Goal: Task Accomplishment & Management: Manage account settings

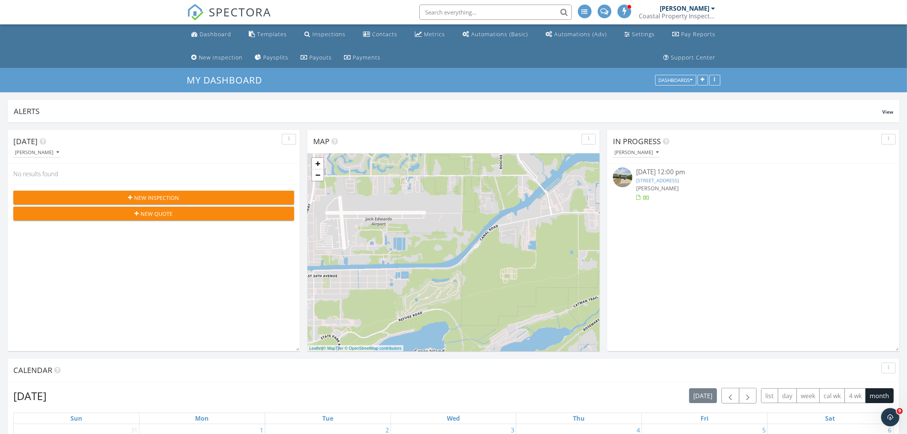
click at [220, 24] on div "SPECTORA" at bounding box center [229, 12] width 85 height 24
click at [218, 44] on li "Dashboard" at bounding box center [211, 34] width 49 height 20
click at [216, 33] on div "Dashboard" at bounding box center [216, 33] width 32 height 7
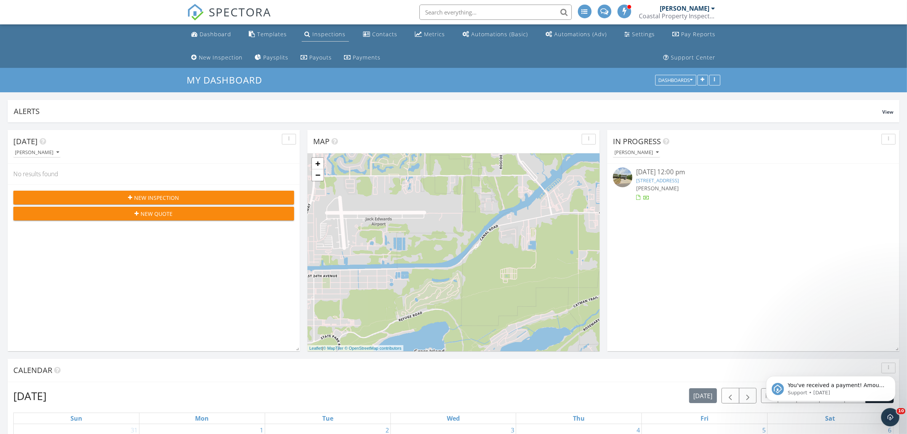
click at [309, 34] on div "Inspections" at bounding box center [308, 34] width 6 height 6
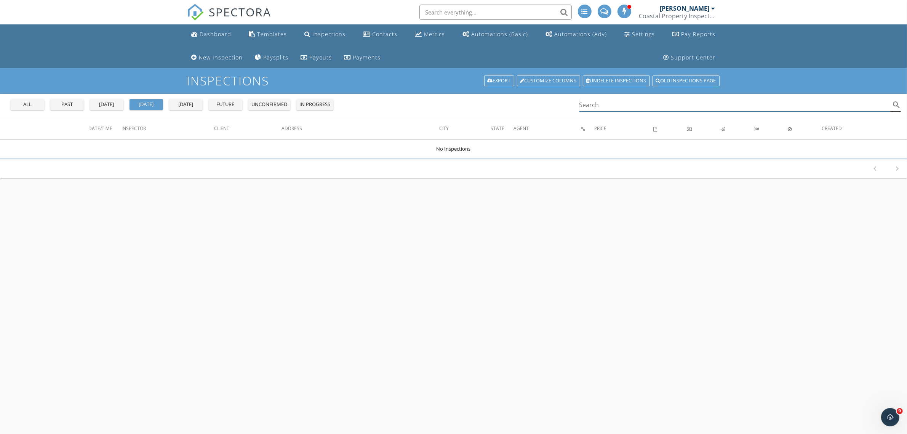
click at [585, 101] on input "Search" at bounding box center [735, 105] width 311 height 13
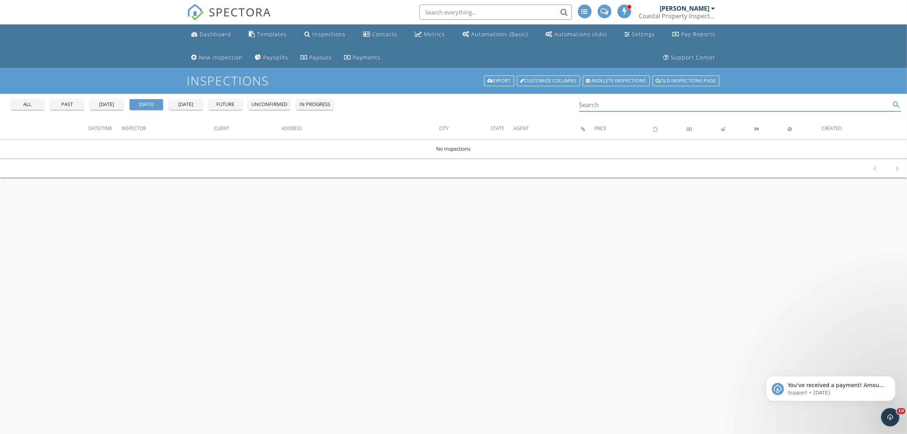
click at [624, 107] on input "Search" at bounding box center [735, 105] width 311 height 13
click at [30, 106] on div "all" at bounding box center [27, 105] width 27 height 8
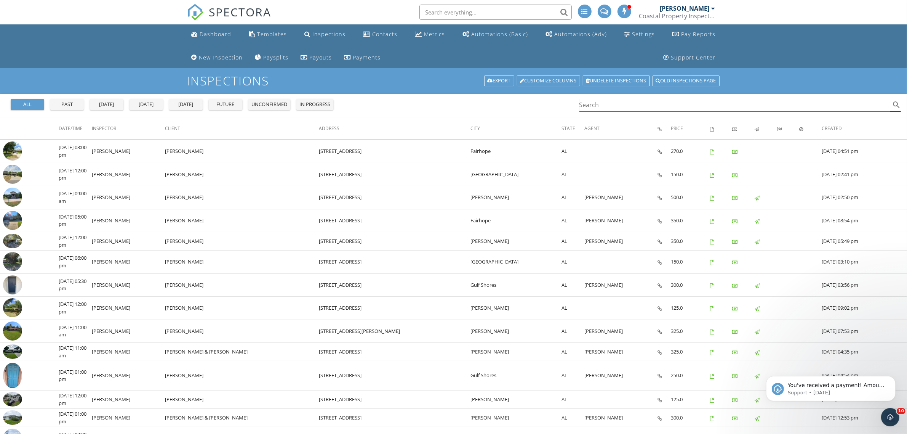
click at [617, 111] on div "Search search" at bounding box center [741, 105] width 322 height 13
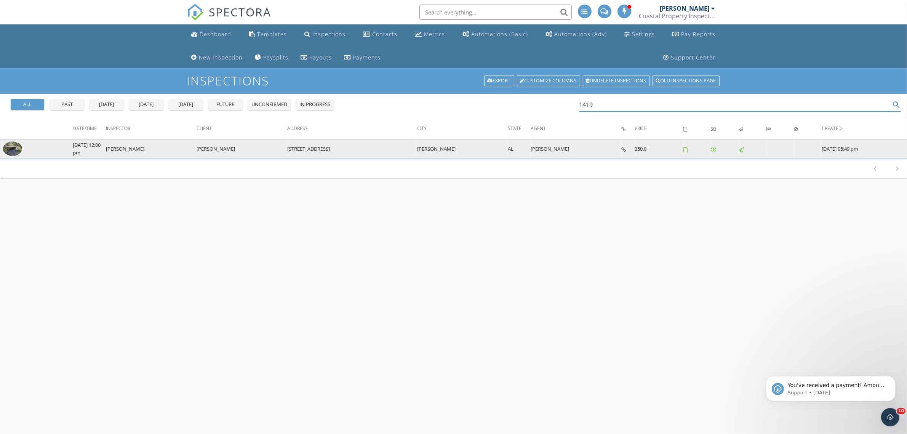
type input "1419"
click at [308, 151] on td "1419 Ridgewood Dr" at bounding box center [352, 149] width 130 height 18
click at [454, 149] on td "Lillian" at bounding box center [462, 149] width 91 height 18
click at [326, 146] on td "1419 Ridgewood Dr" at bounding box center [352, 149] width 130 height 18
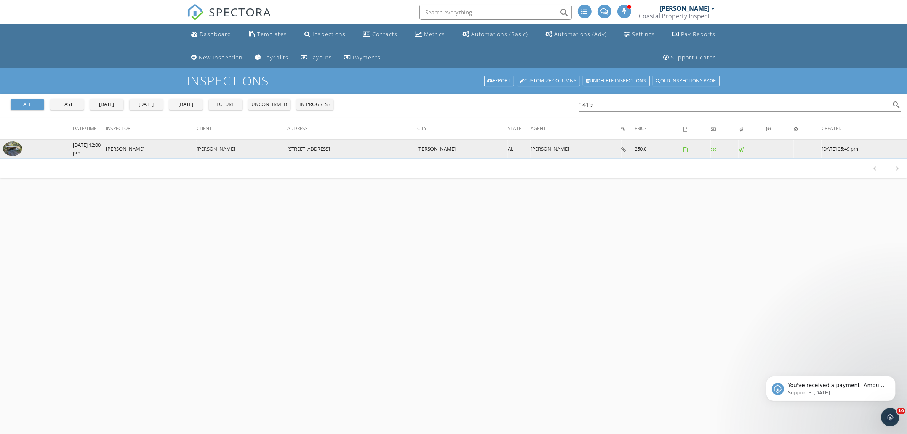
click at [207, 145] on td "Brian Dunlay" at bounding box center [242, 149] width 91 height 18
click at [133, 146] on td "[PERSON_NAME]" at bounding box center [151, 149] width 91 height 18
click at [8, 147] on img at bounding box center [12, 148] width 19 height 14
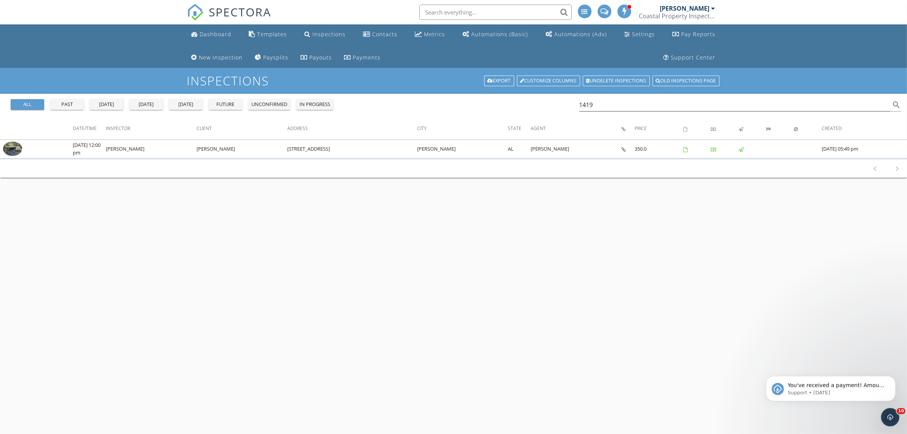
click at [577, 228] on div "Inspections Export Customize Columns Undelete inspections Old inspections page …" at bounding box center [453, 285] width 907 height 434
click at [600, 107] on input "1419" at bounding box center [735, 105] width 311 height 13
click at [763, 87] on div "Inspections Export Customize Columns Undelete inspections Old inspections page" at bounding box center [453, 81] width 907 height 26
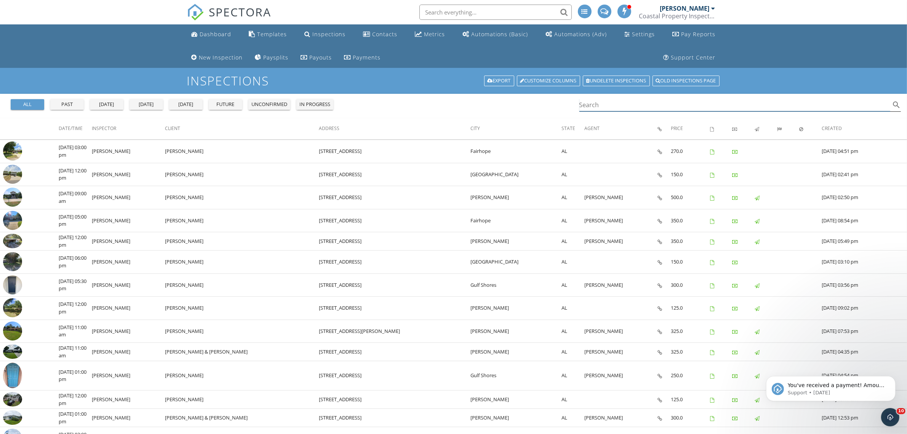
click at [607, 109] on input "Search" at bounding box center [735, 105] width 311 height 13
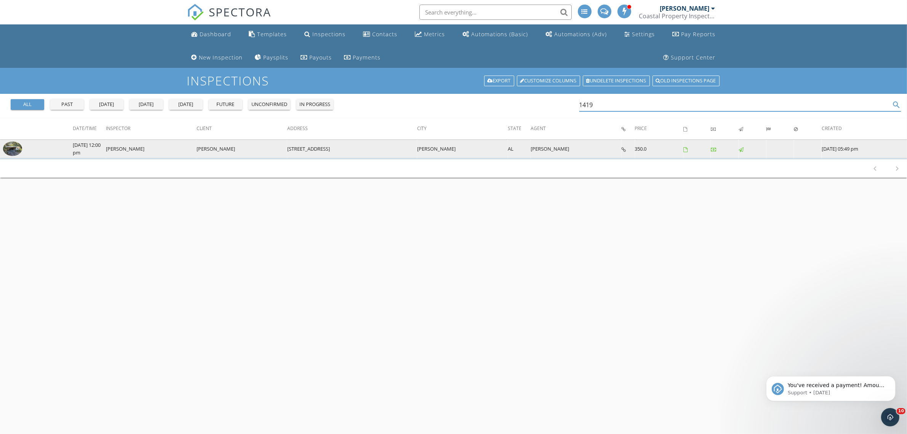
type input "1419"
click at [15, 147] on img at bounding box center [12, 148] width 19 height 14
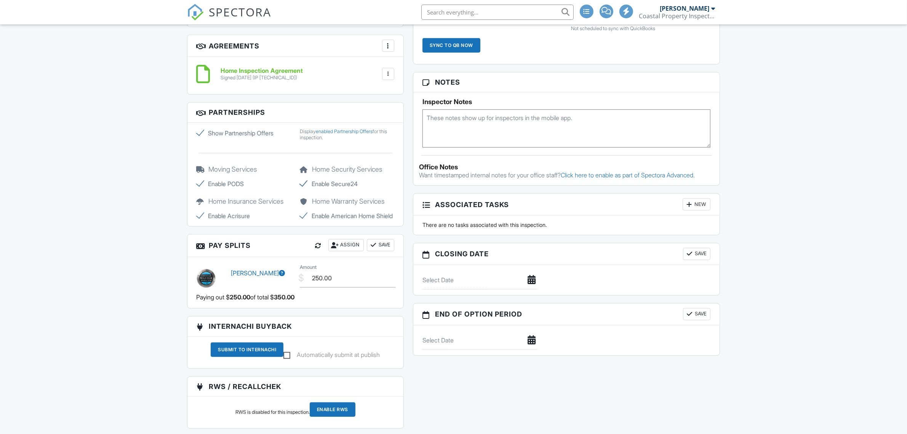
click at [197, 132] on label "Show Partnership Offers" at bounding box center [244, 132] width 95 height 9
checkbox input "false"
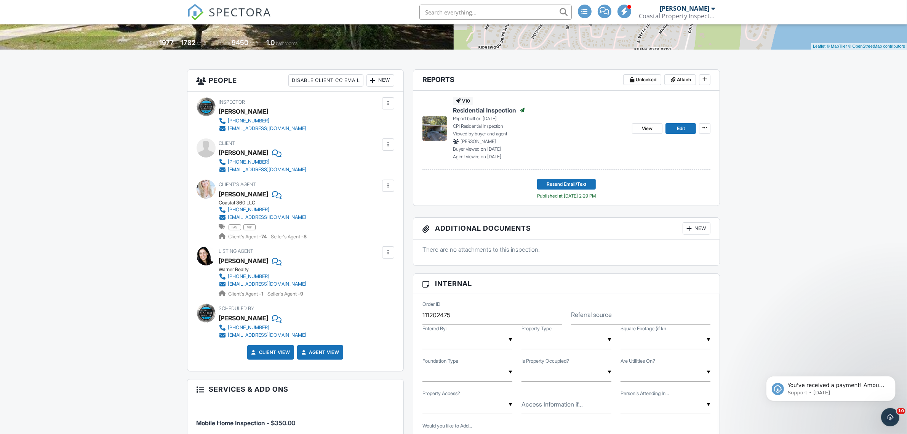
scroll to position [93, 0]
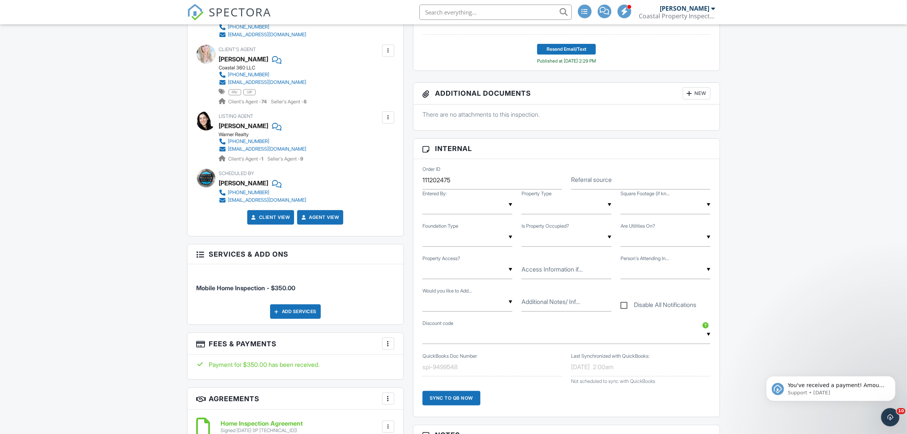
scroll to position [332, 0]
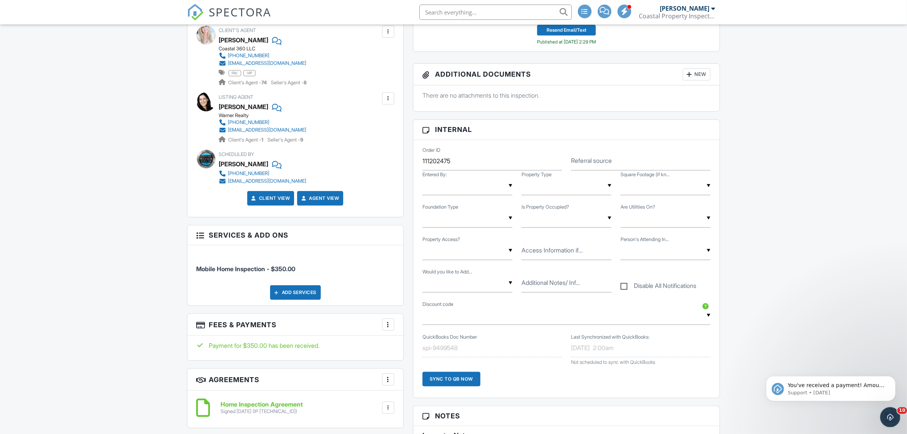
click at [884, 420] on div "Open Intercom Messenger" at bounding box center [889, 415] width 25 height 25
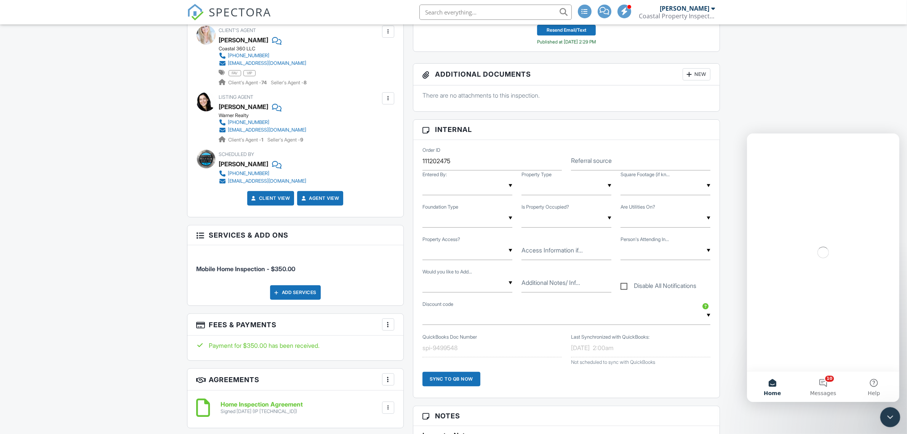
scroll to position [0, 0]
click at [826, 387] on button "10 Messages" at bounding box center [823, 386] width 51 height 30
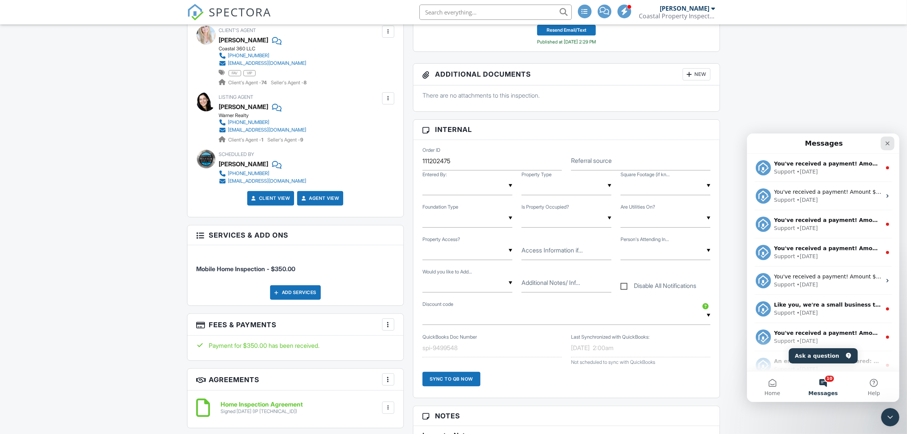
click at [887, 143] on icon "Close" at bounding box center [888, 143] width 4 height 4
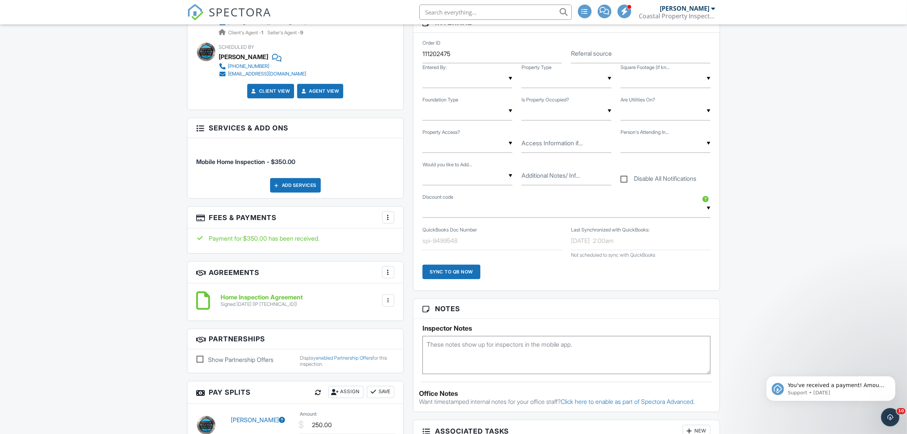
scroll to position [570, 0]
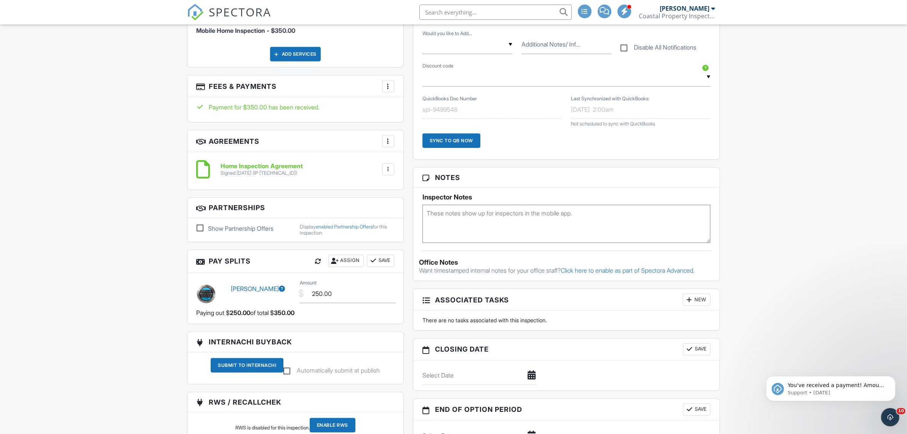
click at [793, 210] on div "Dashboard Templates Inspections Contacts Metrics Automations (Basic) Automation…" at bounding box center [453, 305] width 907 height 1701
click at [828, 239] on div "Dashboard Templates Inspections Contacts Metrics Automations (Basic) Automation…" at bounding box center [453, 305] width 907 height 1701
click at [885, 416] on icon "Open Intercom Messenger" at bounding box center [889, 416] width 13 height 13
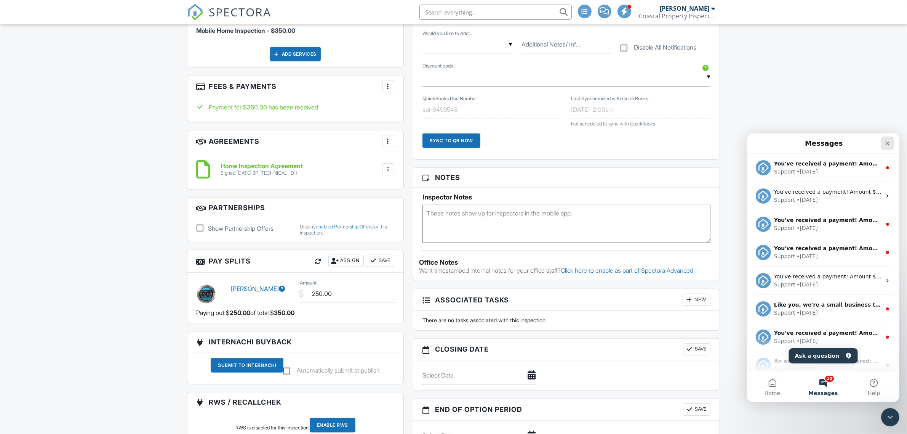
drag, startPoint x: 893, startPoint y: 144, endPoint x: 1638, endPoint y: 276, distance: 756.3
click at [893, 144] on div "Close" at bounding box center [888, 143] width 14 height 14
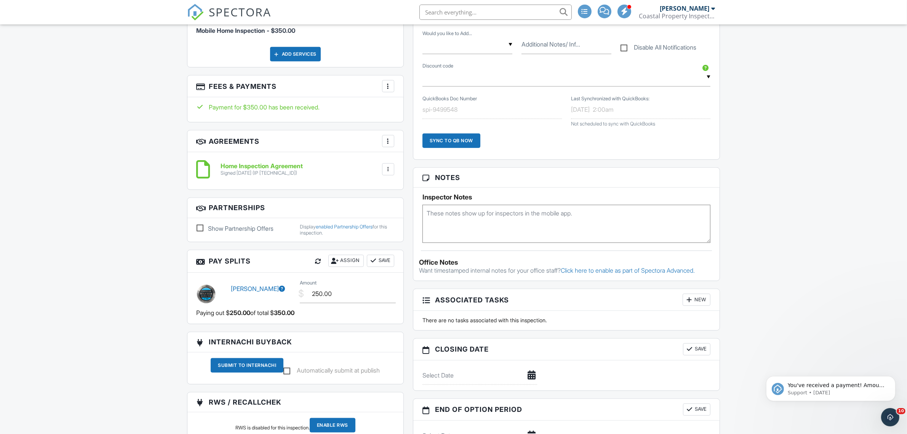
scroll to position [0, 0]
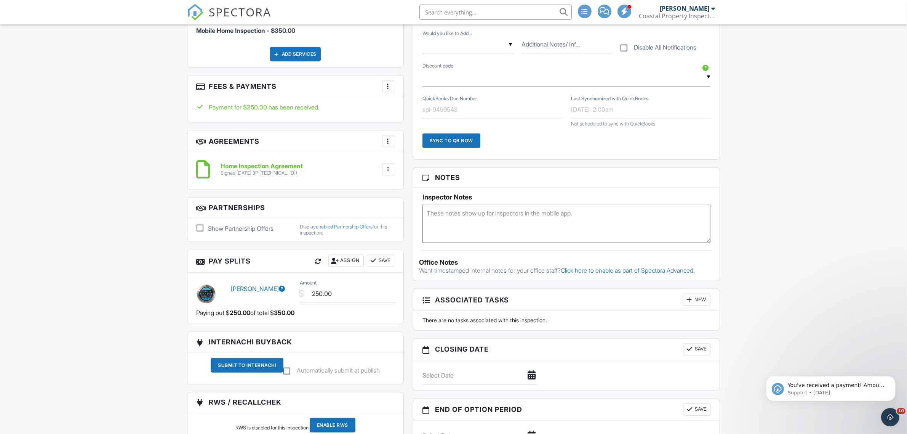
click at [111, 113] on div "Dashboard Templates Inspections Contacts Metrics Automations (Basic) Automation…" at bounding box center [453, 305] width 907 height 1701
click at [744, 149] on div "Dashboard Templates Inspections Contacts Metrics Automations (Basic) Automation…" at bounding box center [453, 305] width 907 height 1701
drag, startPoint x: 788, startPoint y: 119, endPoint x: 784, endPoint y: 118, distance: 4.3
click at [788, 119] on div "Dashboard Templates Inspections Contacts Metrics Automations (Basic) Automation…" at bounding box center [453, 305] width 907 height 1701
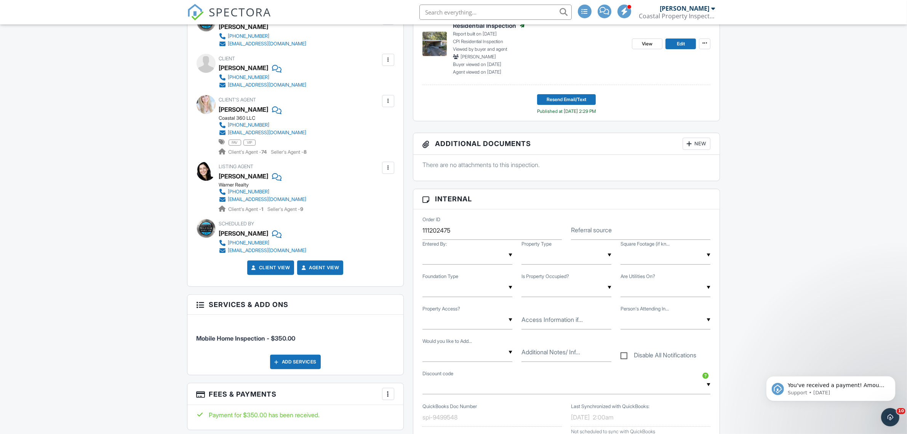
scroll to position [238, 0]
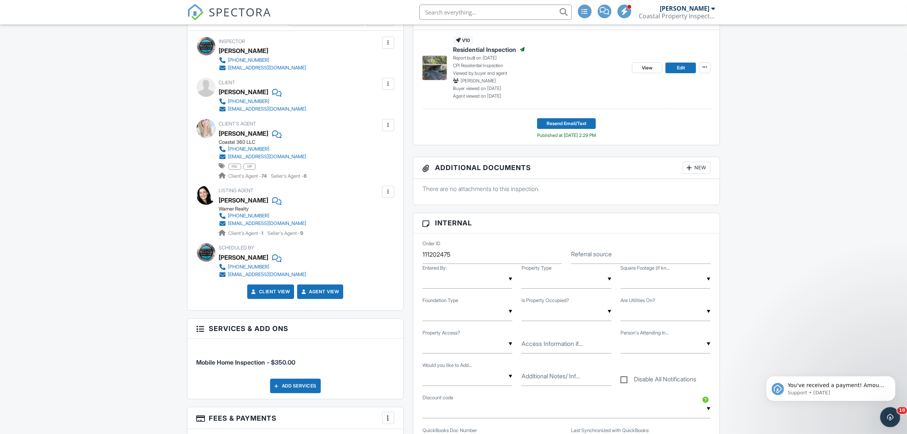
click at [886, 420] on div "Open Intercom Messenger" at bounding box center [889, 415] width 25 height 25
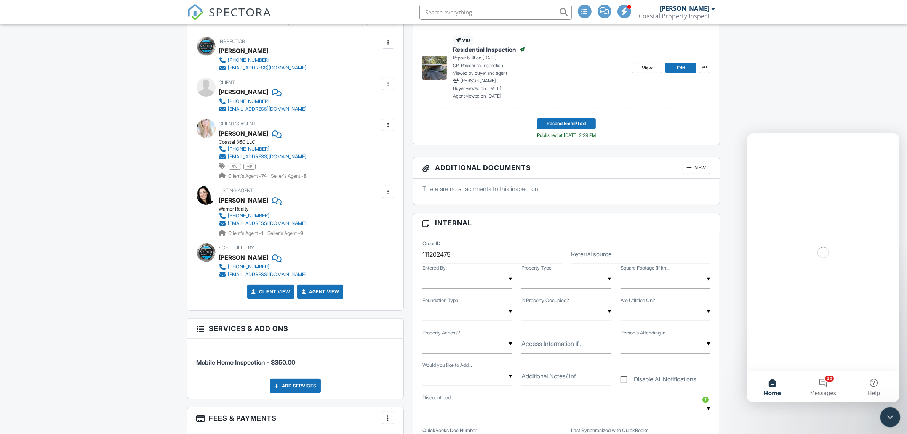
scroll to position [0, 0]
click at [887, 418] on icon "Close Intercom Messenger" at bounding box center [889, 415] width 9 height 9
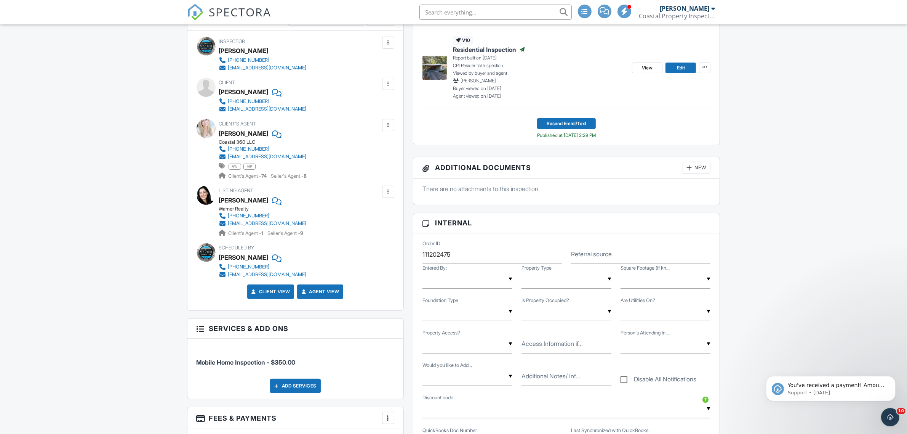
click at [840, 331] on div "You've received a payment! Amount $150.00 Fee $0.00 Net $150.00 Transaction # p…" at bounding box center [831, 352] width 140 height 95
click at [881, 413] on div "Open Intercom Messenger" at bounding box center [889, 415] width 25 height 25
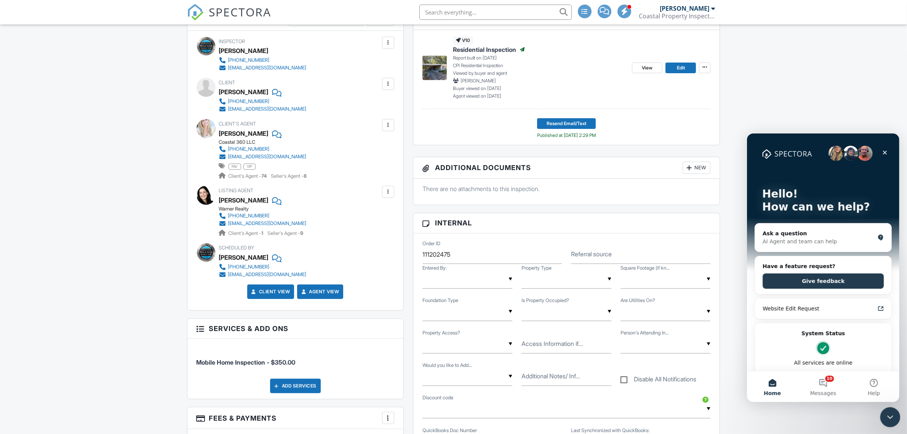
click at [882, 414] on div "Close Intercom Messenger" at bounding box center [889, 416] width 18 height 18
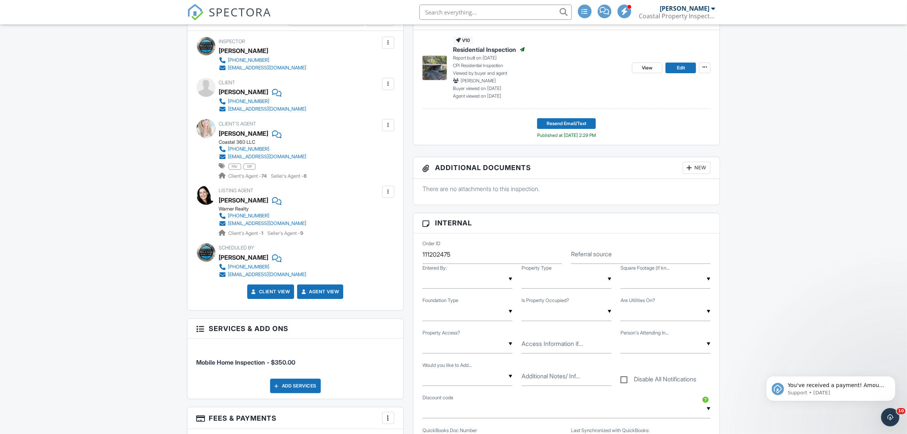
click at [880, 420] on html at bounding box center [889, 416] width 18 height 18
click at [884, 422] on div "Open Intercom Messenger" at bounding box center [889, 415] width 25 height 25
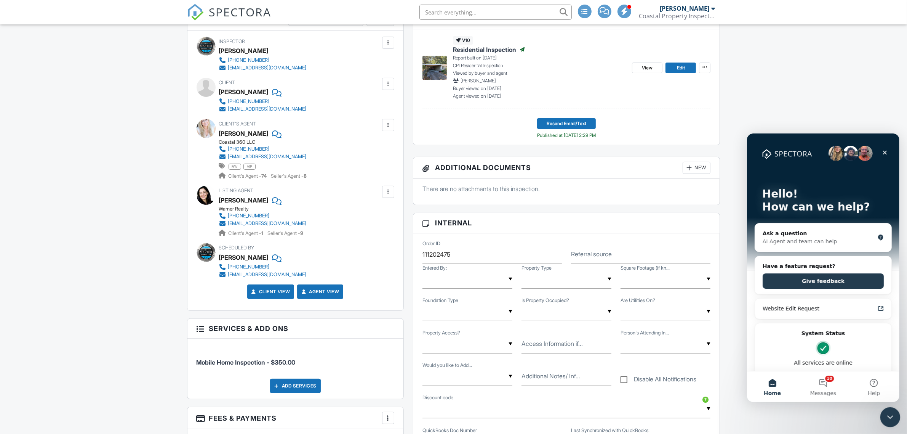
click at [884, 422] on div "Close Intercom Messenger" at bounding box center [889, 416] width 18 height 18
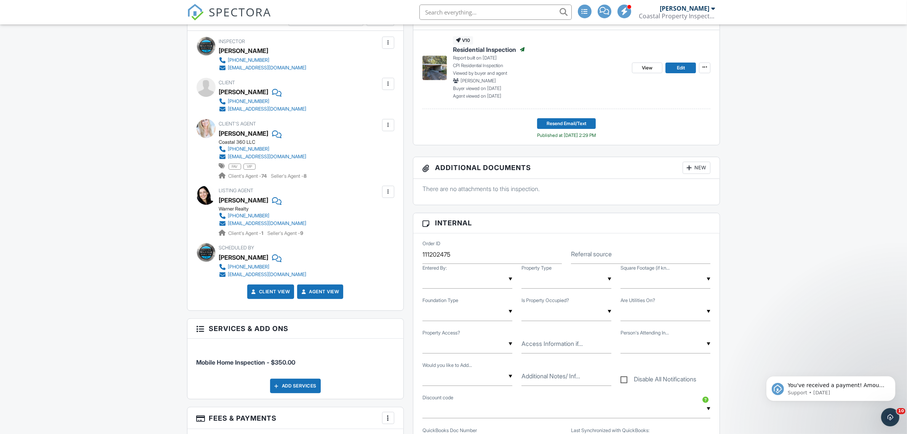
click at [719, 267] on div "Order ID 111202475 Referral source ▼ Admin Inspector Realtor Buyer Admin Inspec…" at bounding box center [567, 362] width 307 height 258
click at [885, 418] on icon "Open Intercom Messenger" at bounding box center [889, 416] width 13 height 13
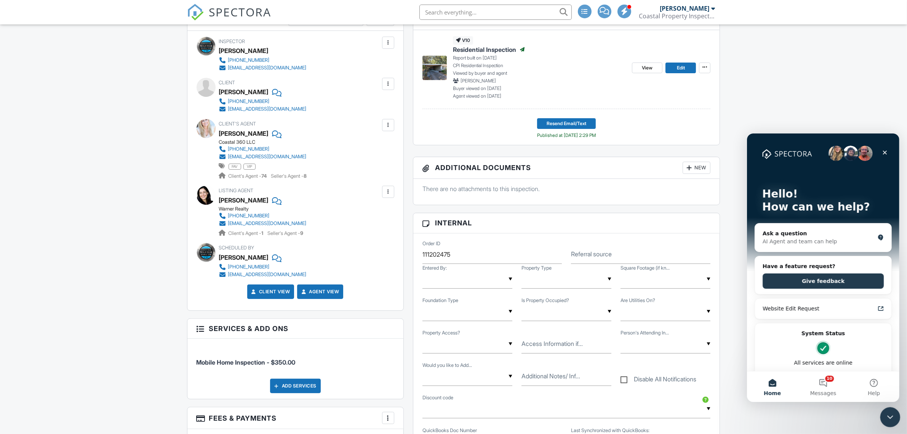
click at [884, 418] on div "Close Intercom Messenger" at bounding box center [889, 416] width 18 height 18
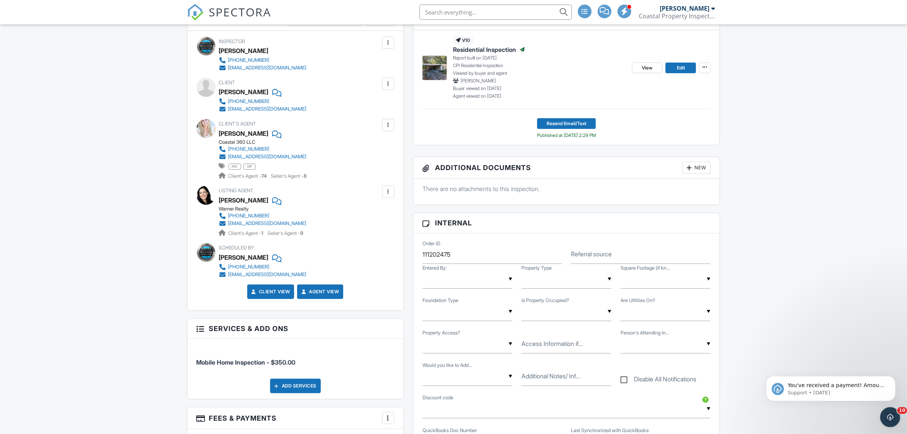
click at [835, 349] on div "You've received a payment! Amount $150.00 Fee $0.00 Net $150.00 Transaction # p…" at bounding box center [831, 352] width 140 height 95
drag, startPoint x: 814, startPoint y: 335, endPoint x: 1420, endPoint y: 641, distance: 679.9
click at [814, 335] on div "You've received a payment! Amount $150.00 Fee $0.00 Net $150.00 Transaction # p…" at bounding box center [831, 352] width 140 height 95
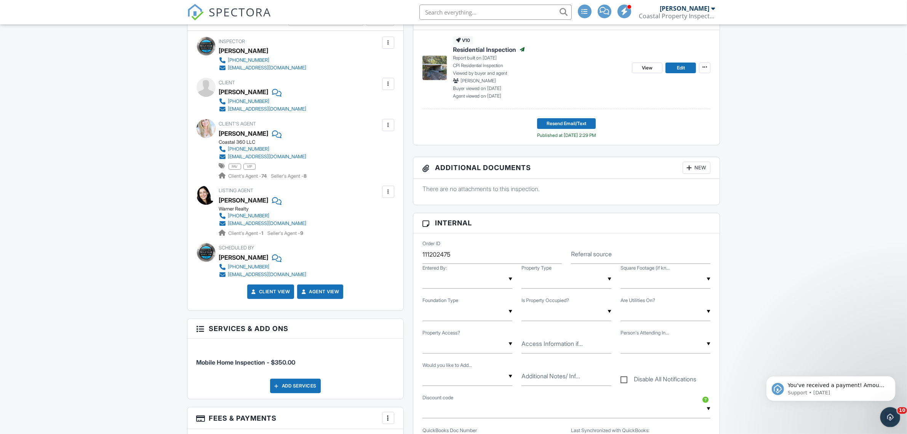
click at [891, 412] on icon "Open Intercom Messenger" at bounding box center [889, 416] width 13 height 13
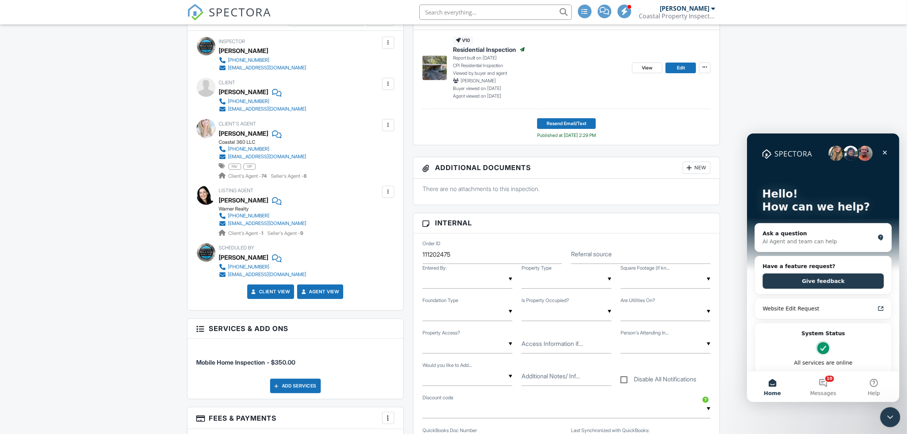
click at [891, 412] on icon "Close Intercom Messenger" at bounding box center [889, 415] width 9 height 9
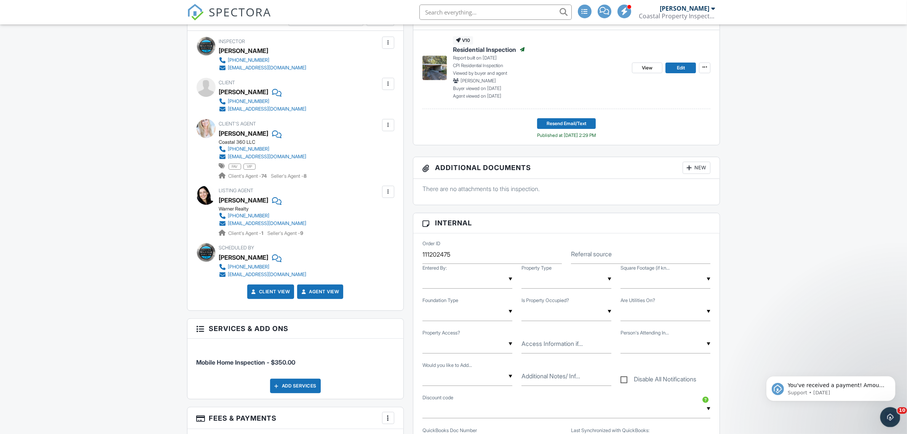
click at [885, 416] on icon "Open Intercom Messenger" at bounding box center [889, 416] width 13 height 13
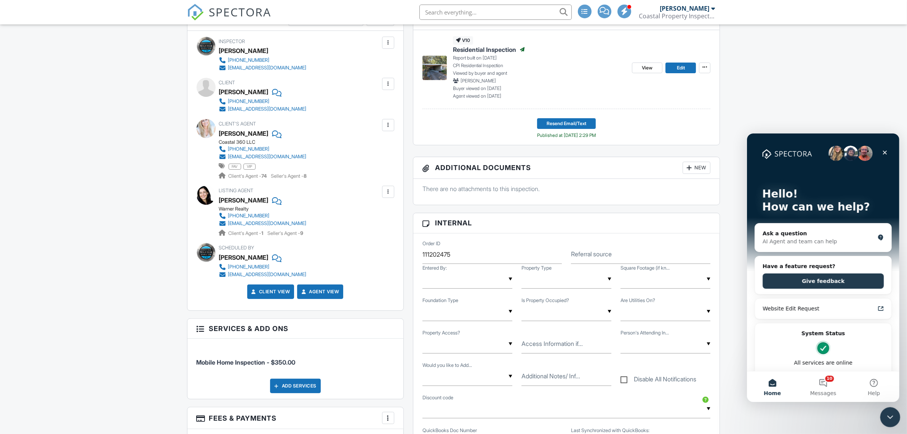
click at [885, 416] on icon "Close Intercom Messenger" at bounding box center [889, 415] width 9 height 9
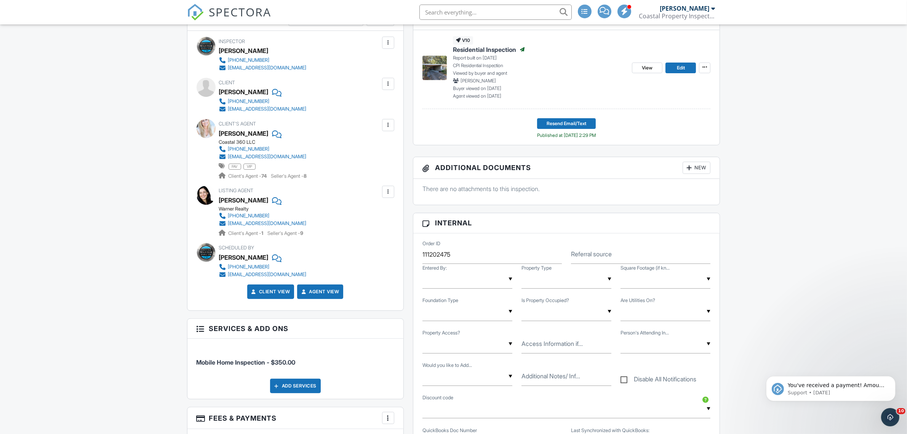
click at [890, 419] on icon "Open Intercom Messenger" at bounding box center [889, 416] width 13 height 13
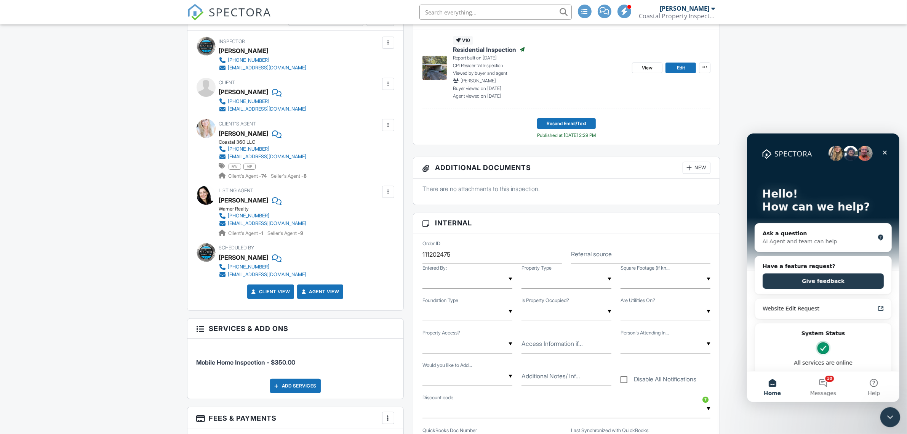
click at [890, 419] on icon "Close Intercom Messenger" at bounding box center [889, 415] width 9 height 9
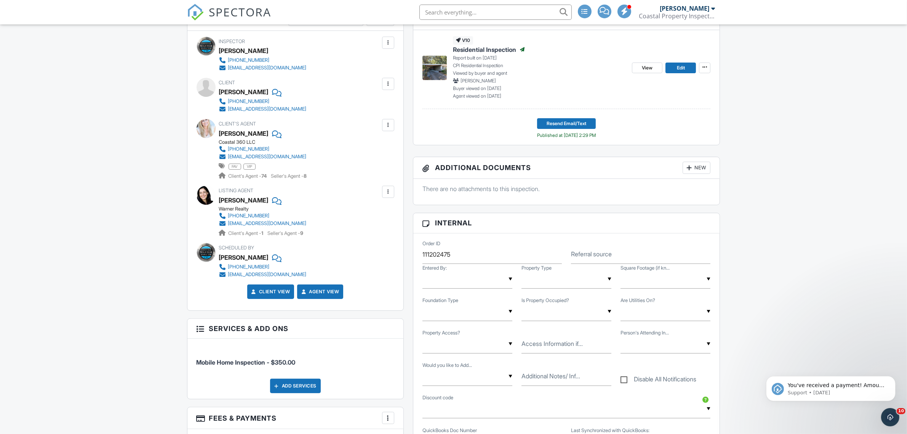
click at [694, 285] on input "text" at bounding box center [666, 279] width 90 height 19
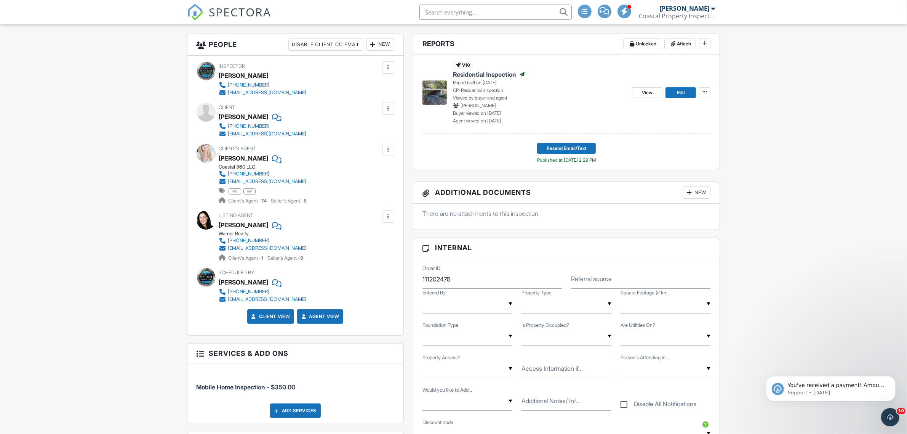
scroll to position [286, 0]
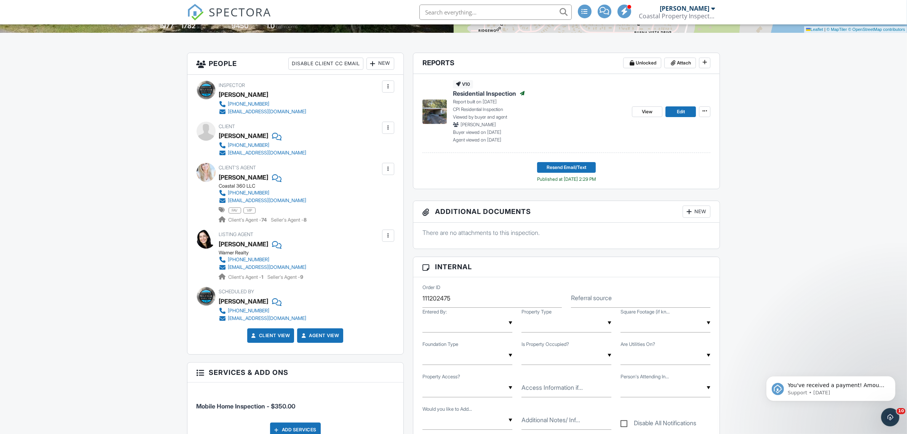
scroll to position [191, 0]
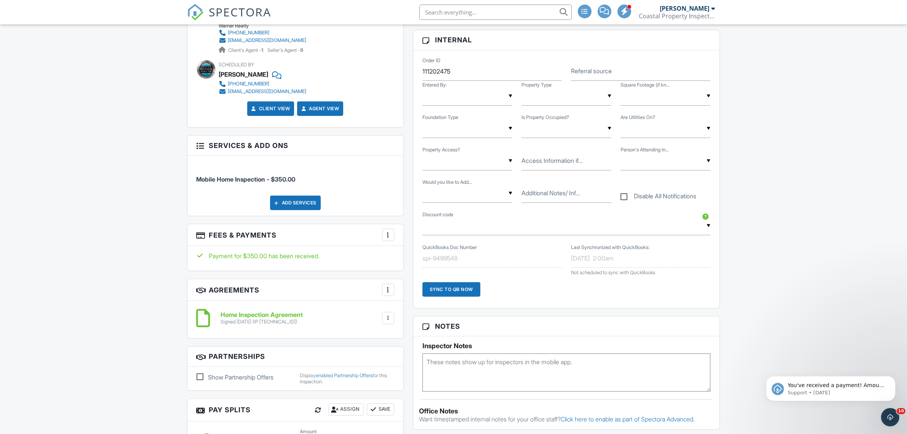
scroll to position [429, 0]
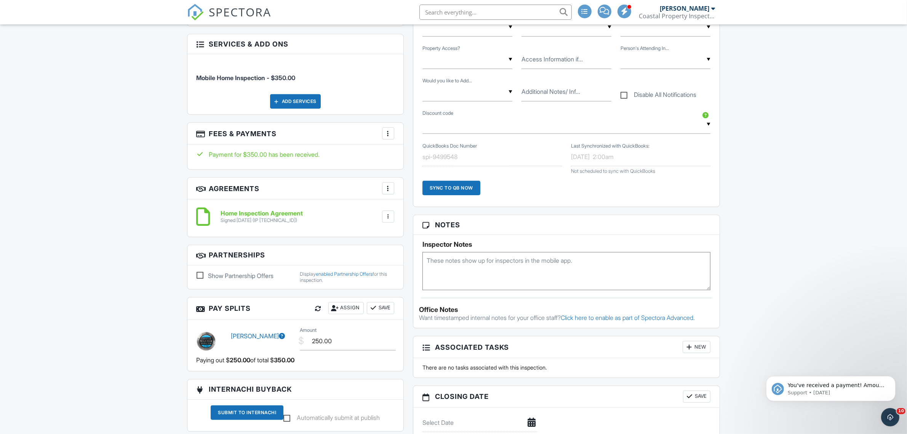
scroll to position [572, 0]
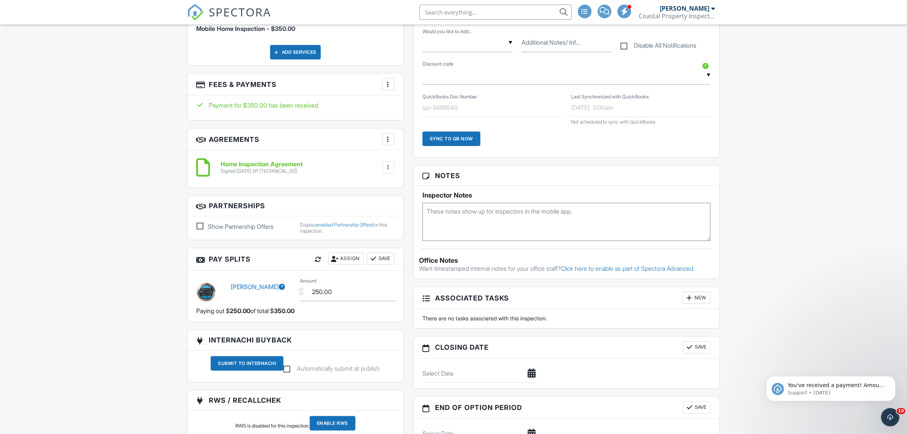
click at [827, 257] on div "Dashboard Templates Inspections Contacts Metrics Automations (Basic) Automation…" at bounding box center [453, 303] width 907 height 1701
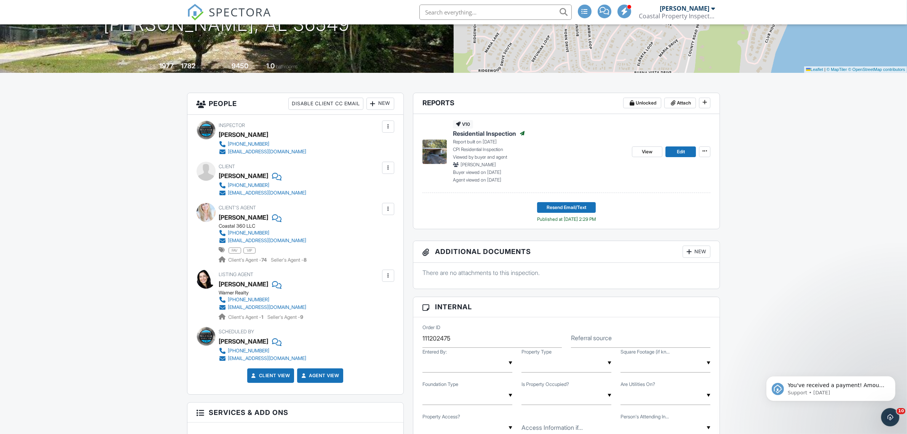
scroll to position [0, 0]
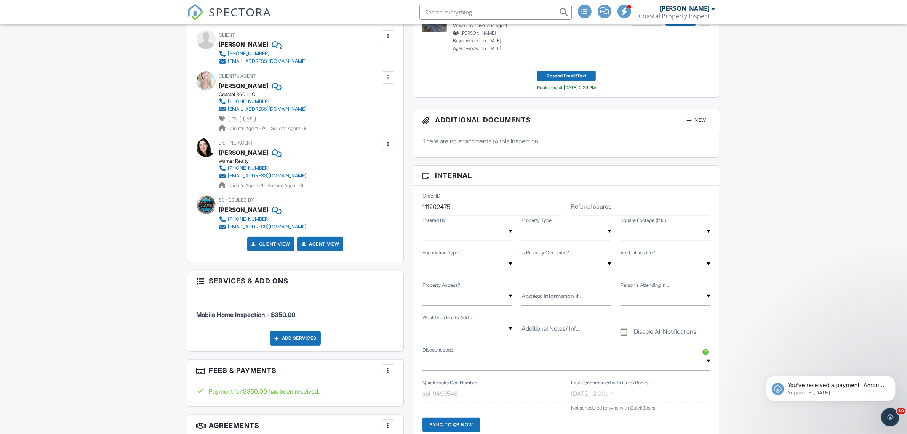
scroll to position [48, 0]
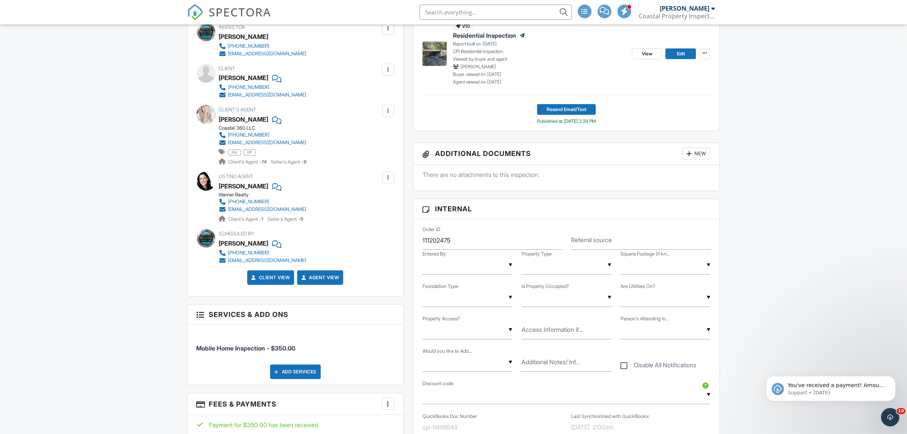
scroll to position [286, 0]
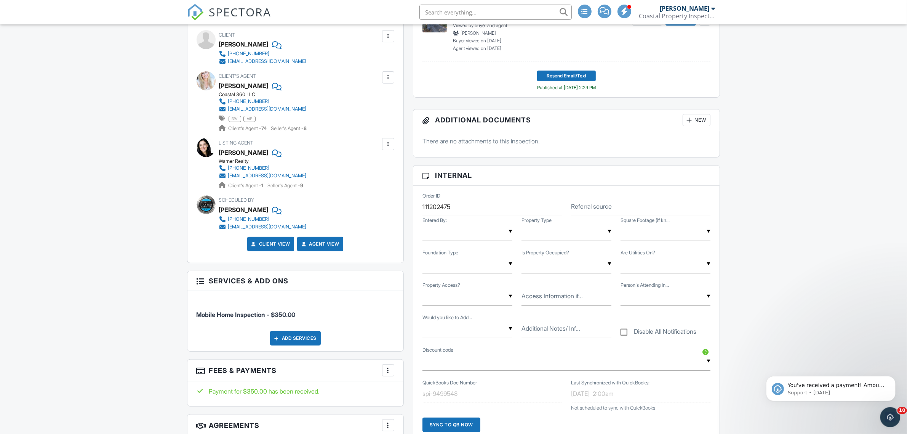
drag, startPoint x: 885, startPoint y: 419, endPoint x: 885, endPoint y: 423, distance: 4.2
click at [885, 423] on div "Open Intercom Messenger" at bounding box center [889, 415] width 25 height 25
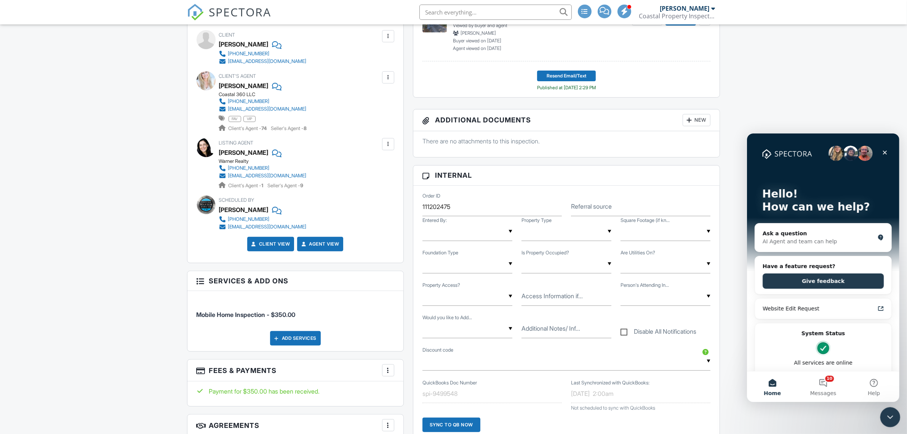
click at [885, 423] on div "Close Intercom Messenger" at bounding box center [889, 416] width 18 height 18
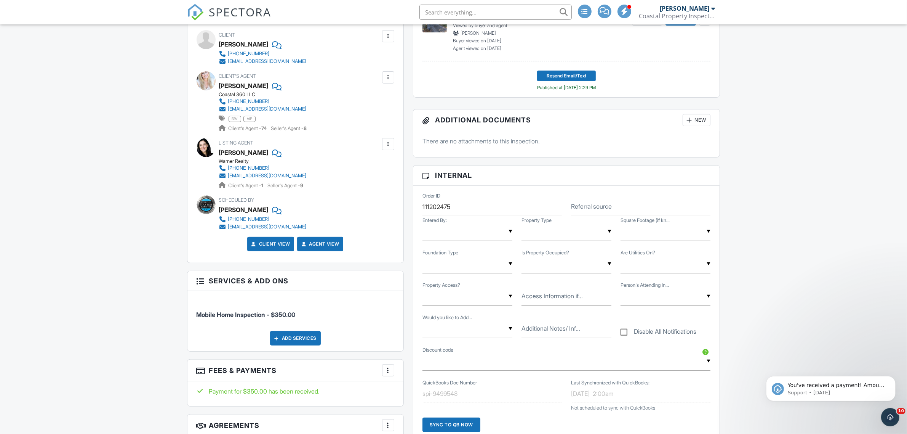
scroll to position [0, 0]
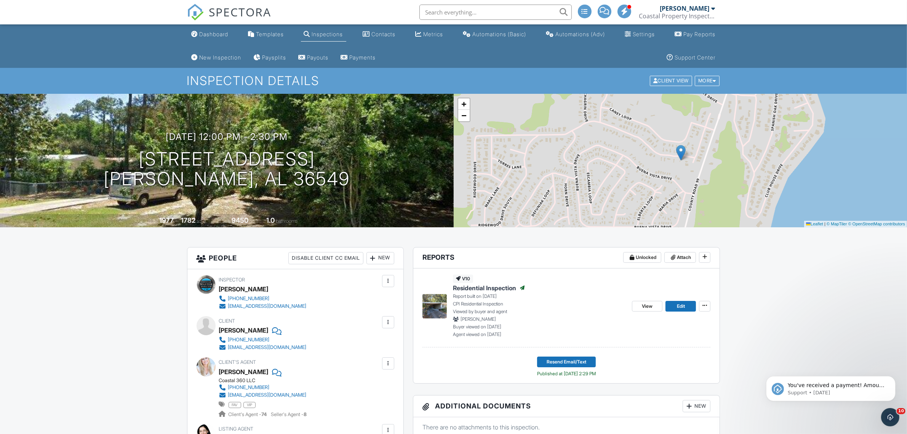
drag, startPoint x: 784, startPoint y: 273, endPoint x: 785, endPoint y: 277, distance: 3.9
